Goal: Task Accomplishment & Management: Complete application form

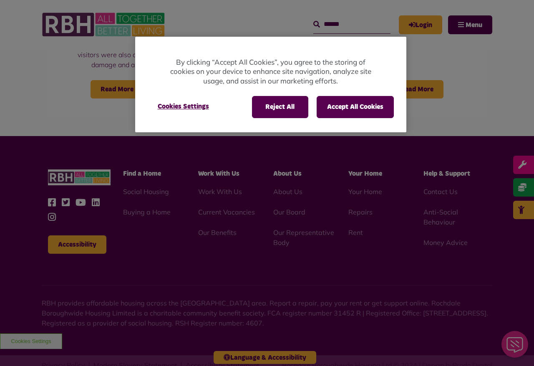
scroll to position [772, 0]
click at [356, 102] on button "Accept All Cookies" at bounding box center [354, 107] width 77 height 22
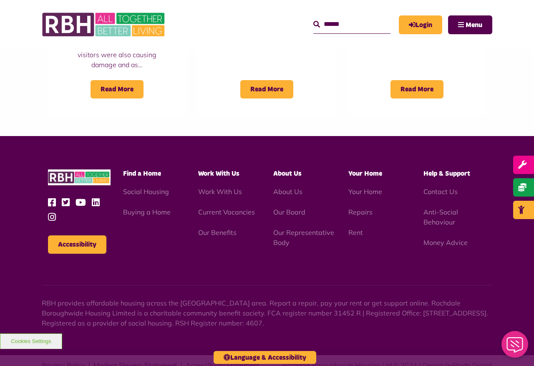
click at [425, 28] on link "Login" at bounding box center [419, 24] width 43 height 19
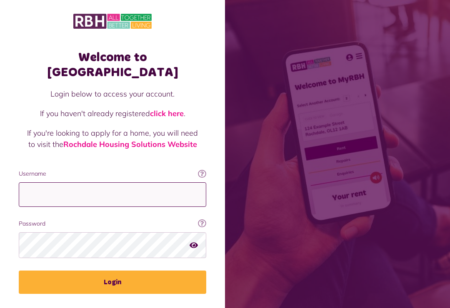
click at [145, 183] on input "Username" at bounding box center [113, 195] width 188 height 25
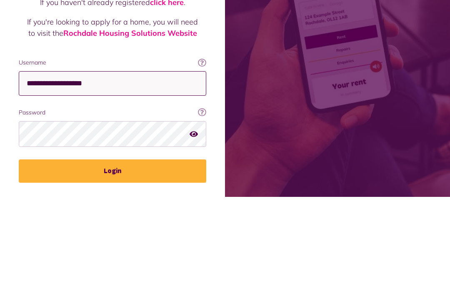
type input "**********"
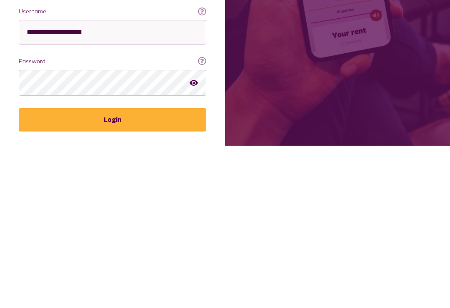
click at [120, 271] on button "Login" at bounding box center [113, 282] width 188 height 23
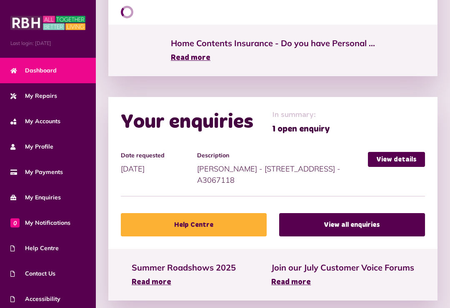
scroll to position [471, 0]
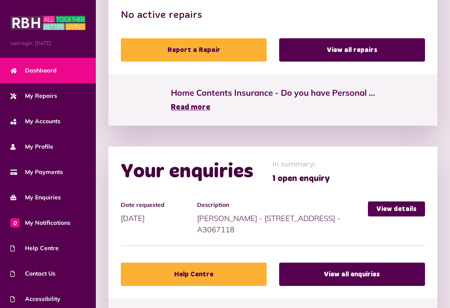
click at [413, 202] on link "View details" at bounding box center [396, 209] width 57 height 15
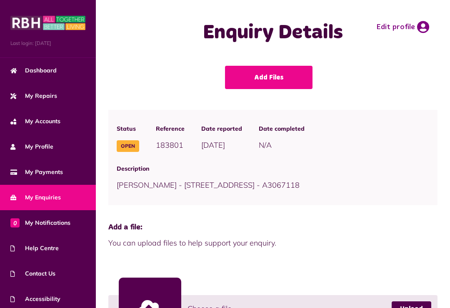
click at [32, 95] on span "My Repairs" at bounding box center [33, 96] width 47 height 9
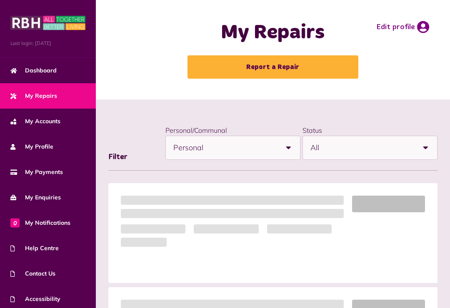
click at [292, 65] on link "Report a Repair" at bounding box center [273, 66] width 171 height 23
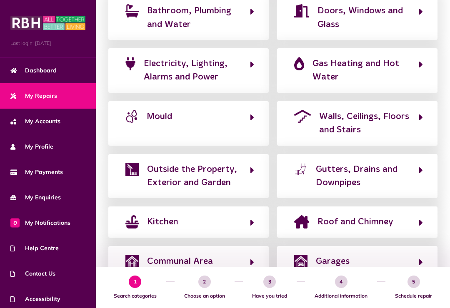
scroll to position [195, 0]
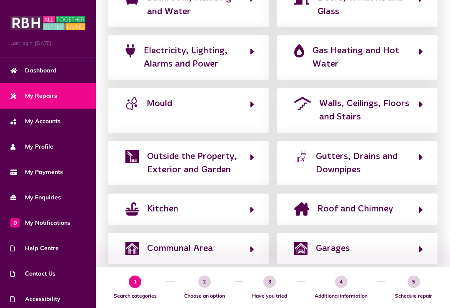
click at [253, 205] on icon "button" at bounding box center [253, 210] width 4 height 10
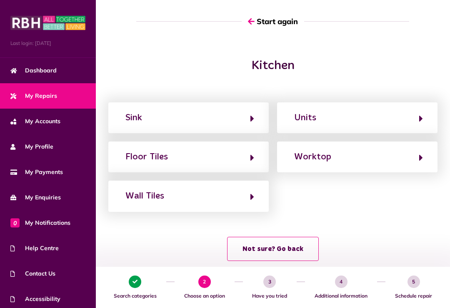
click at [423, 116] on icon "button" at bounding box center [421, 119] width 4 height 10
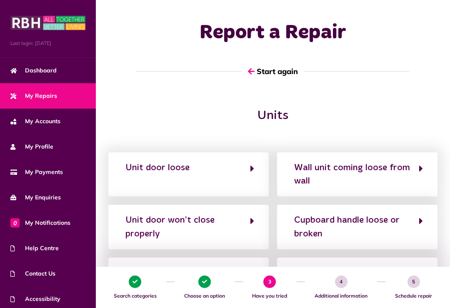
scroll to position [0, 0]
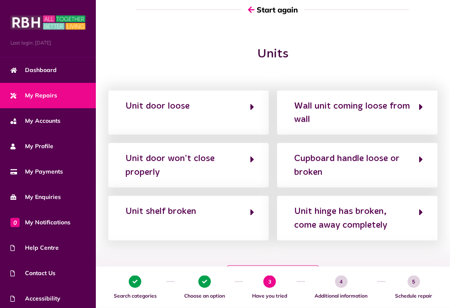
click at [253, 208] on icon "button" at bounding box center [253, 213] width 4 height 10
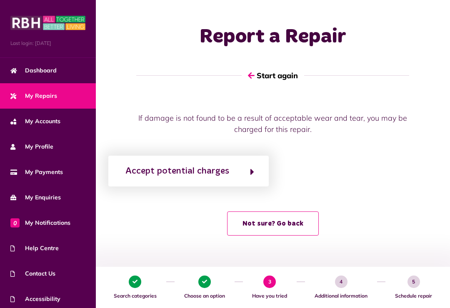
scroll to position [54, 0]
click at [253, 167] on icon "button" at bounding box center [253, 172] width 4 height 10
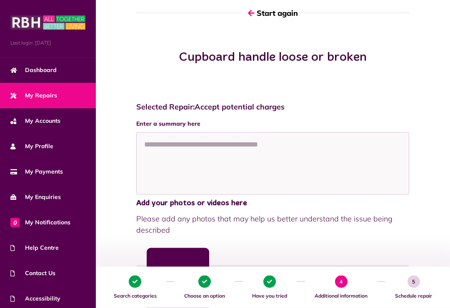
scroll to position [65, 0]
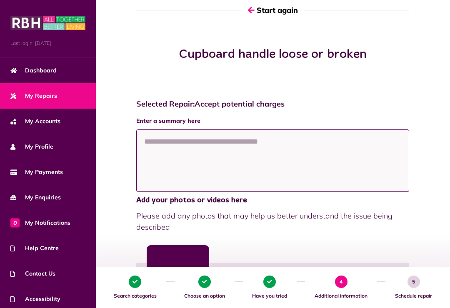
click at [166, 145] on textarea at bounding box center [272, 161] width 273 height 63
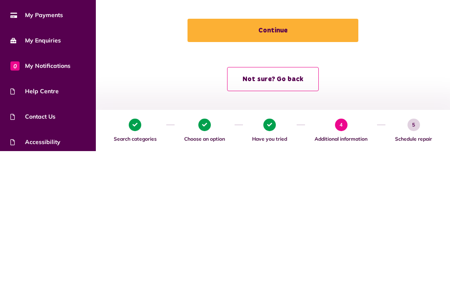
scroll to position [246, 0]
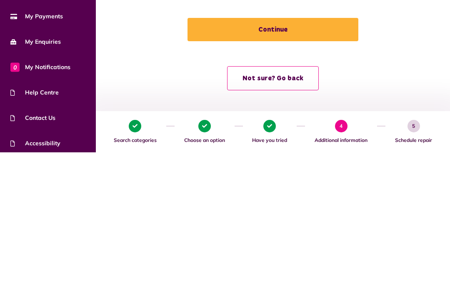
type textarea "**********"
click at [326, 174] on button "Continue" at bounding box center [273, 185] width 171 height 23
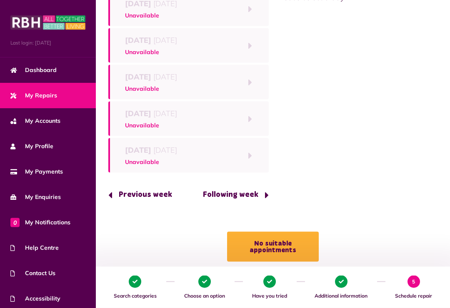
scroll to position [117, 0]
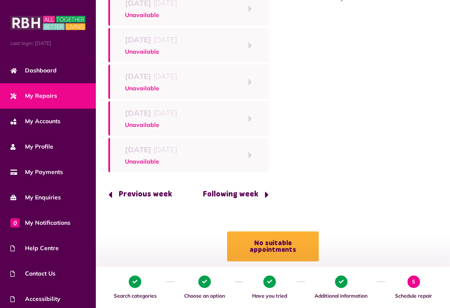
click at [265, 205] on button "Following week" at bounding box center [233, 195] width 72 height 24
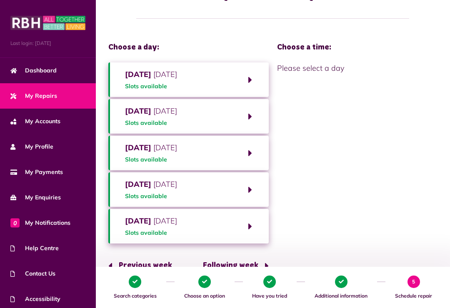
scroll to position [45, 0]
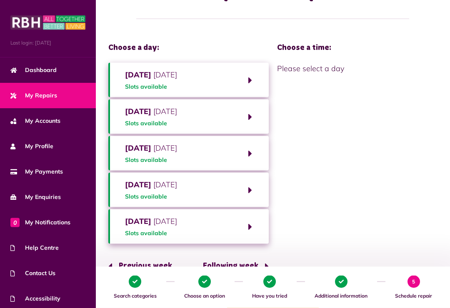
click at [248, 80] on button "Monday 8th September 2025 Slots available" at bounding box center [188, 80] width 160 height 35
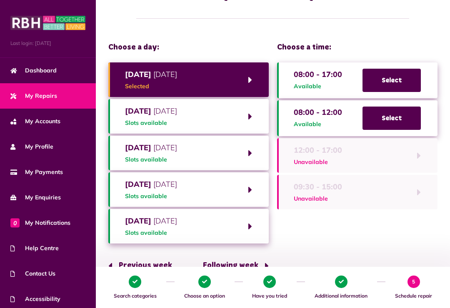
click at [249, 118] on button "Tuesday 9th September 2025 Slots available" at bounding box center [188, 116] width 160 height 35
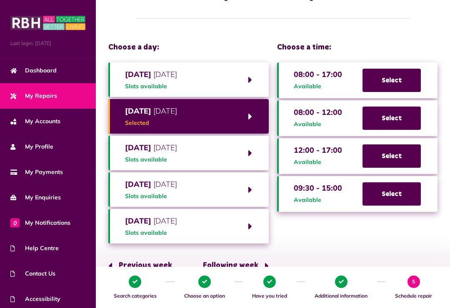
click at [398, 154] on span "Select" at bounding box center [392, 156] width 58 height 23
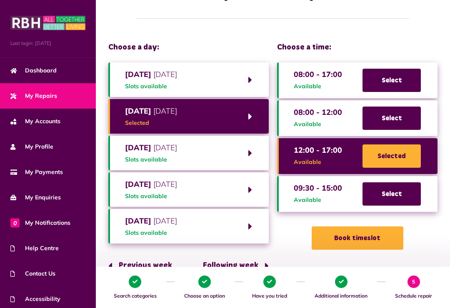
click at [363, 237] on button "Book timeslot" at bounding box center [358, 238] width 92 height 23
